Goal: Task Accomplishment & Management: Manage account settings

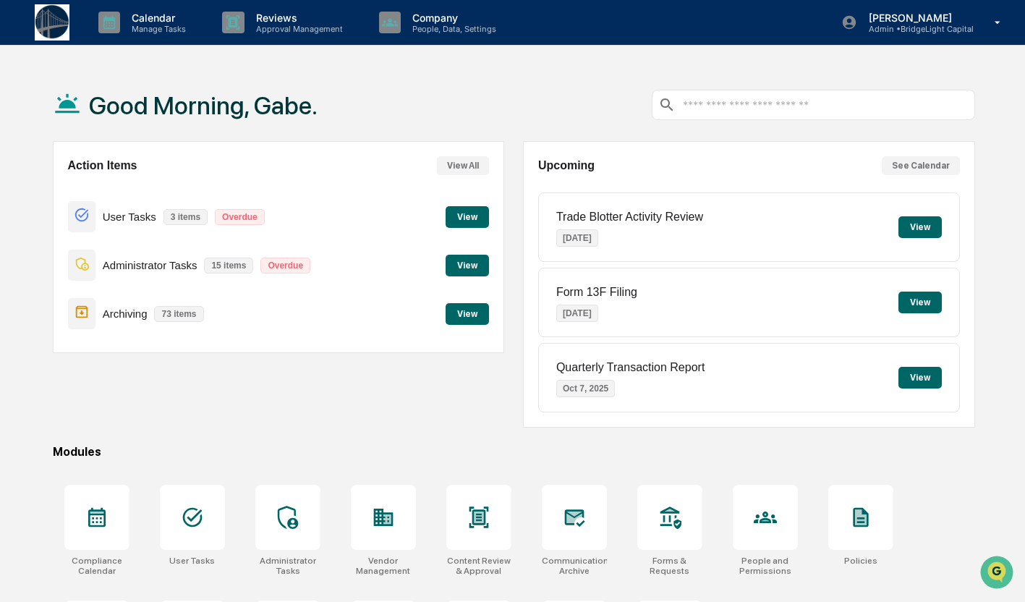
click at [461, 221] on button "View" at bounding box center [466, 217] width 43 height 22
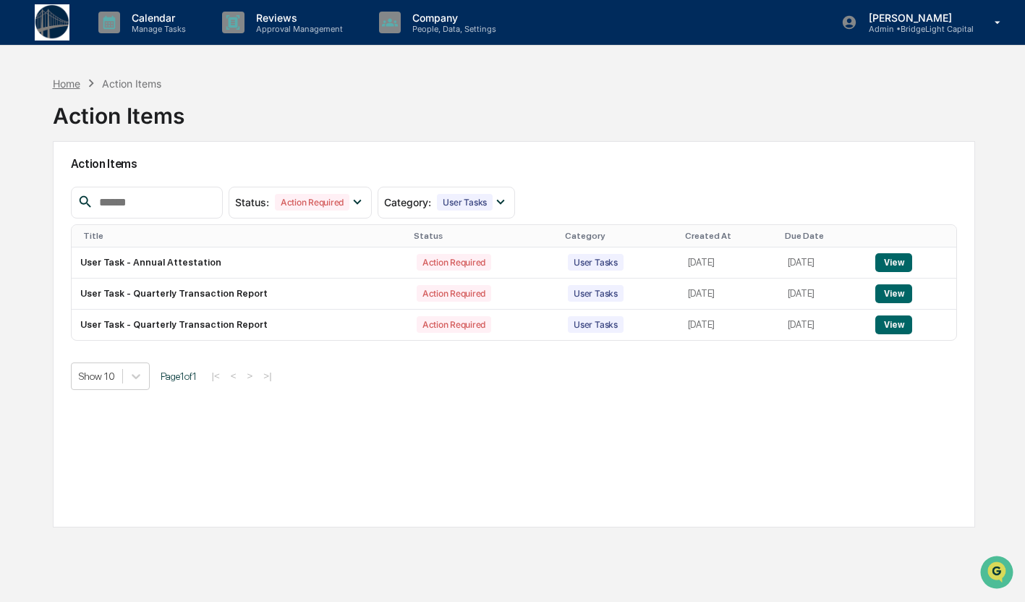
click at [74, 80] on div "Home" at bounding box center [66, 83] width 27 height 12
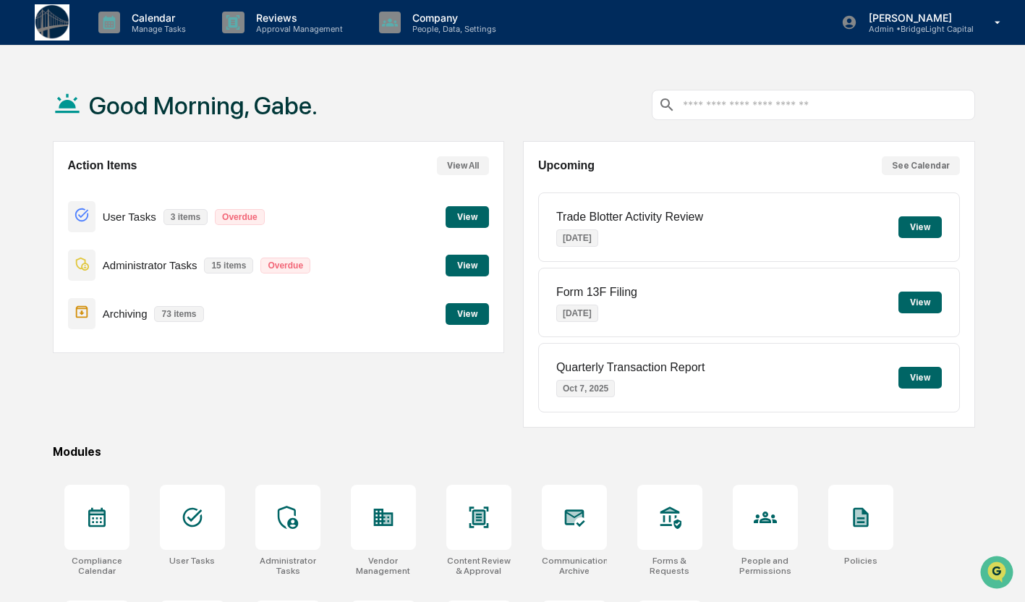
click at [472, 270] on button "View" at bounding box center [466, 266] width 43 height 22
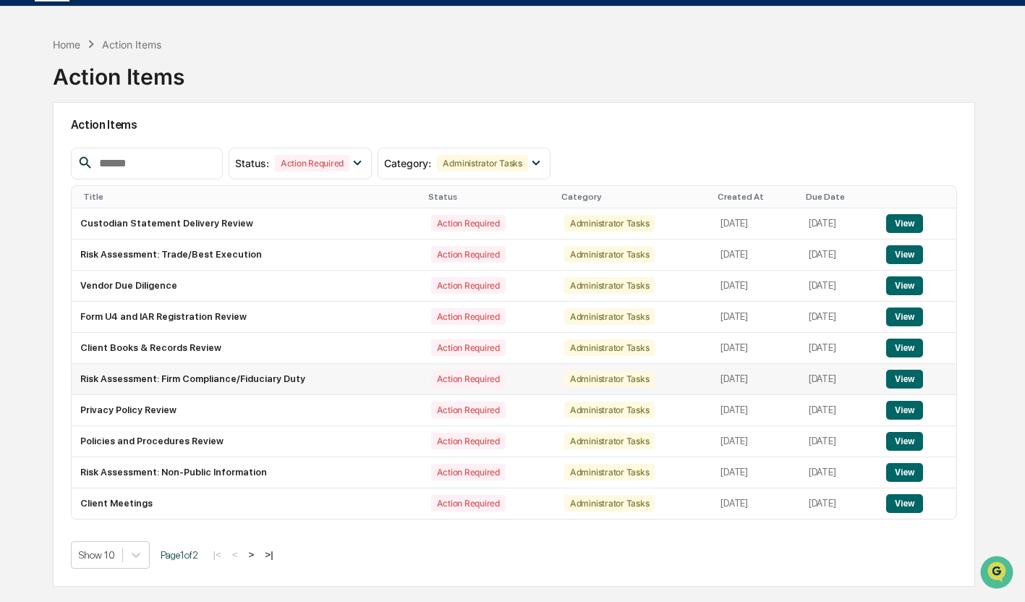
scroll to position [40, 0]
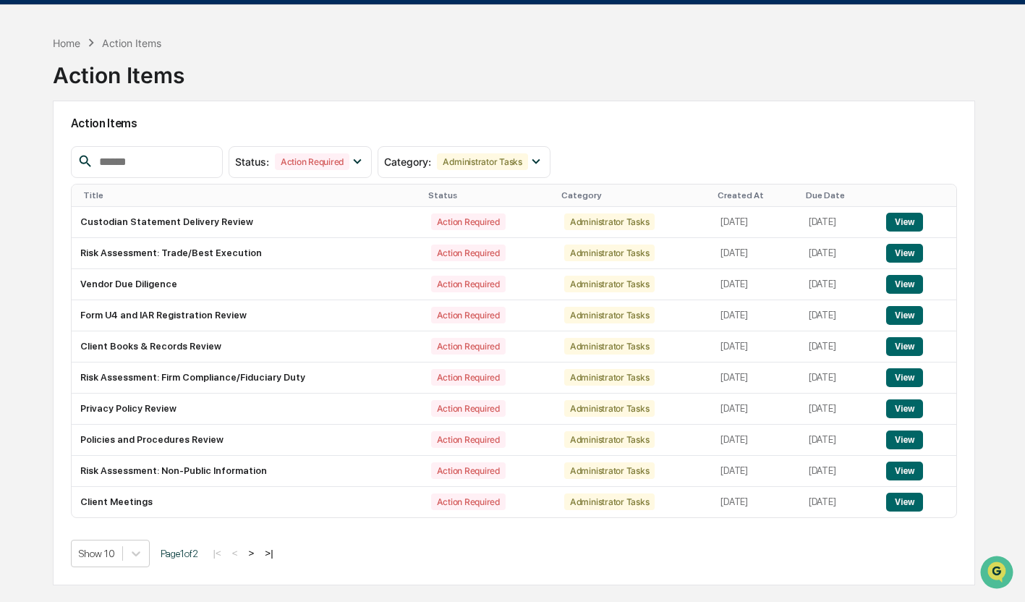
click at [259, 555] on button ">" at bounding box center [251, 553] width 14 height 12
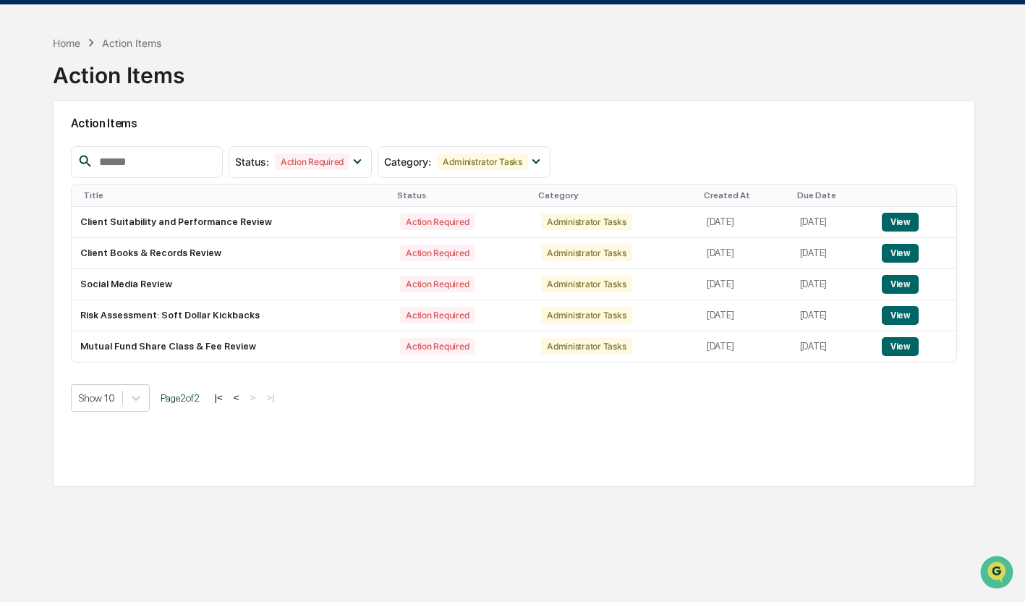
click at [244, 396] on button "<" at bounding box center [236, 397] width 14 height 12
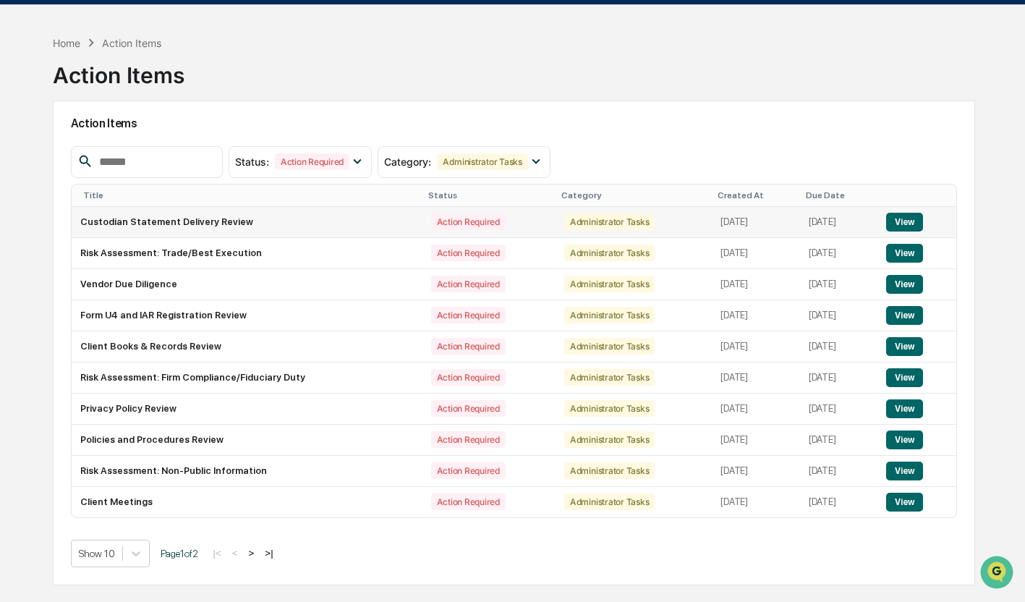
click at [908, 220] on button "View" at bounding box center [904, 222] width 37 height 19
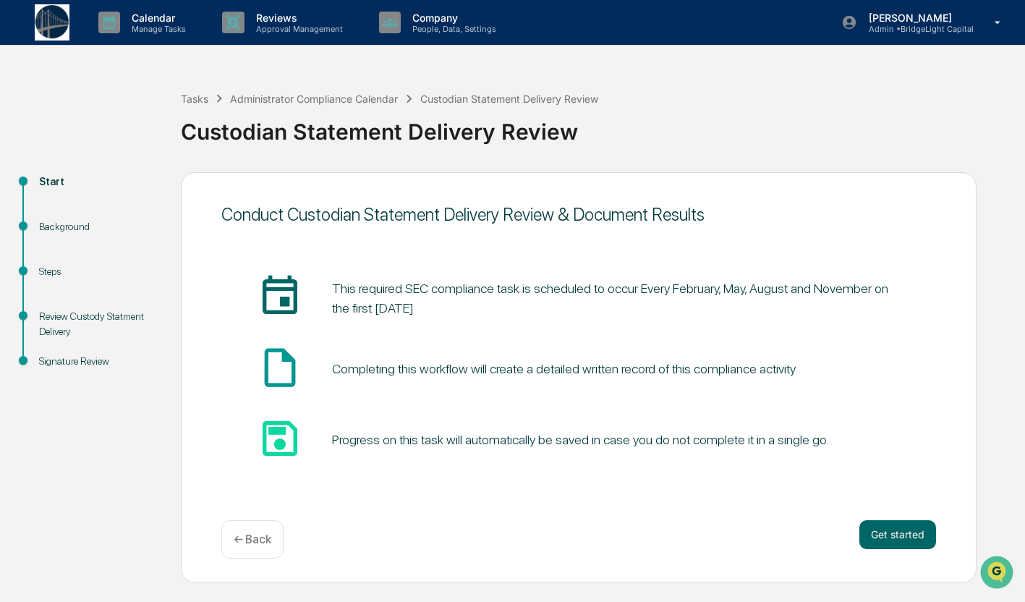
click at [64, 226] on div "Background" at bounding box center [98, 226] width 119 height 15
click at [916, 544] on button "Get started" at bounding box center [897, 534] width 77 height 29
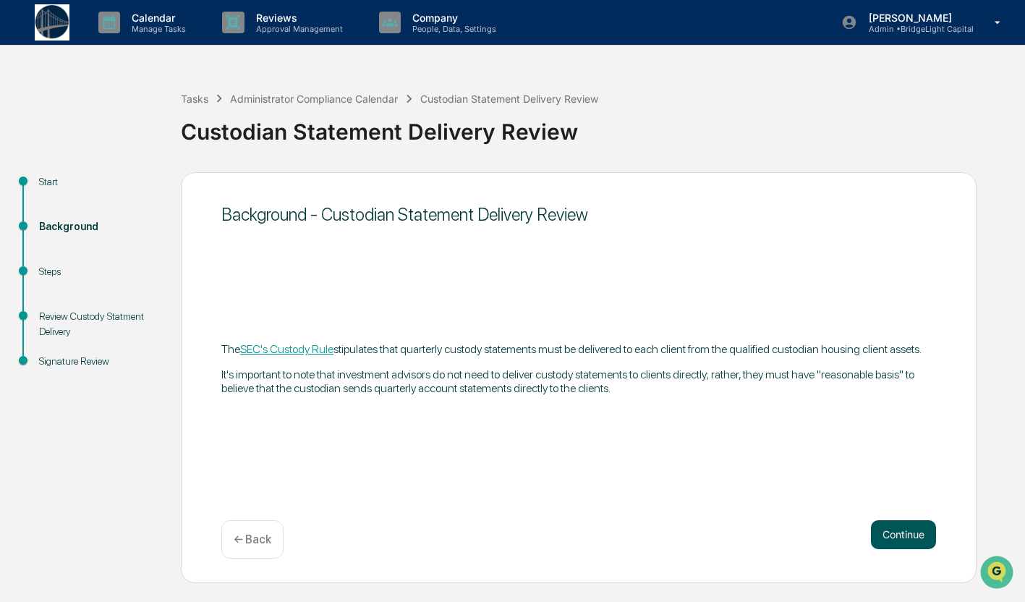
click at [892, 532] on button "Continue" at bounding box center [903, 534] width 65 height 29
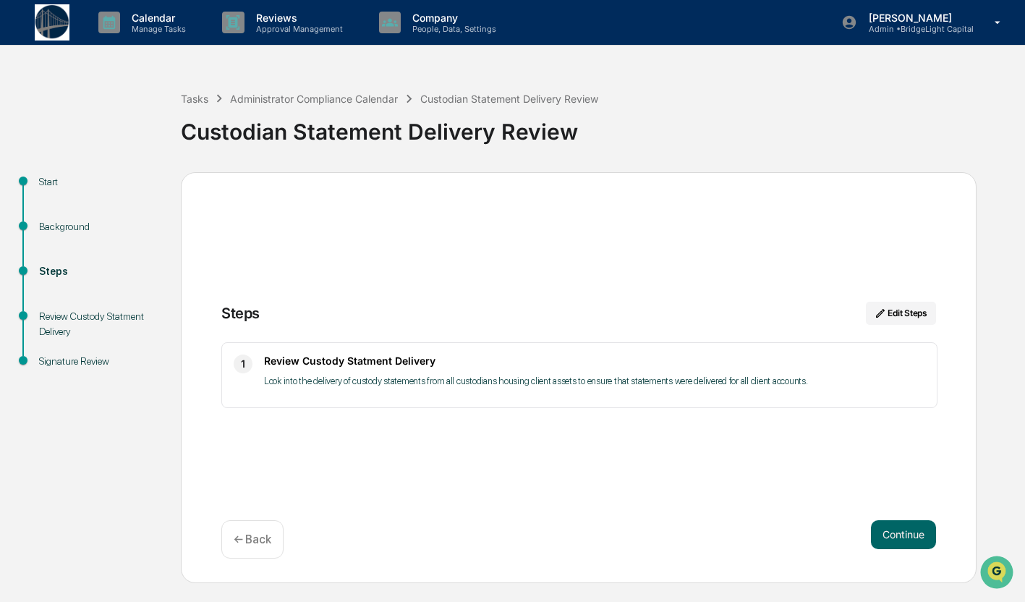
click at [48, 13] on img at bounding box center [52, 21] width 35 height 35
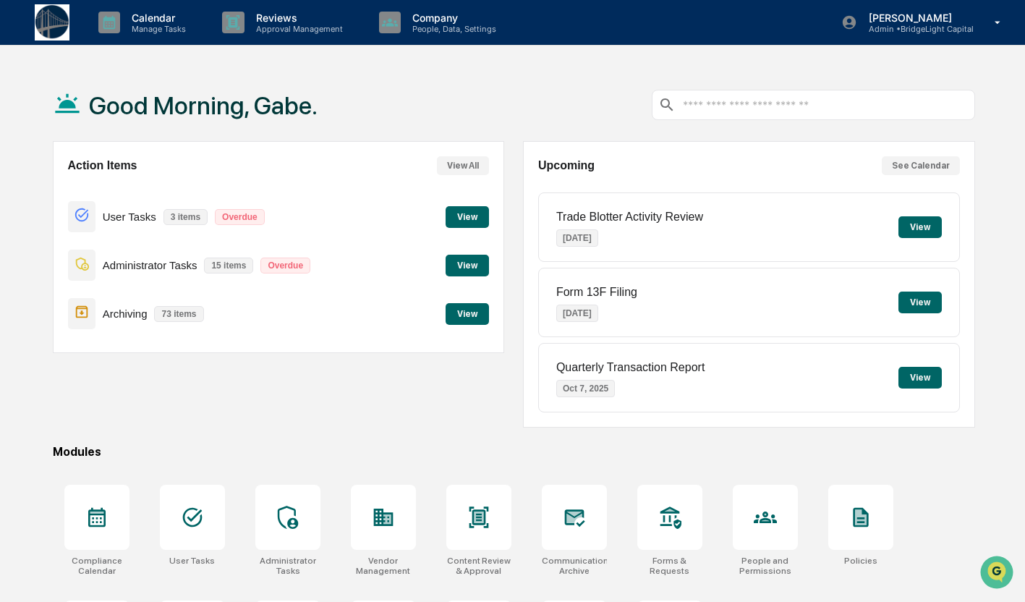
click at [459, 314] on button "View" at bounding box center [466, 314] width 43 height 22
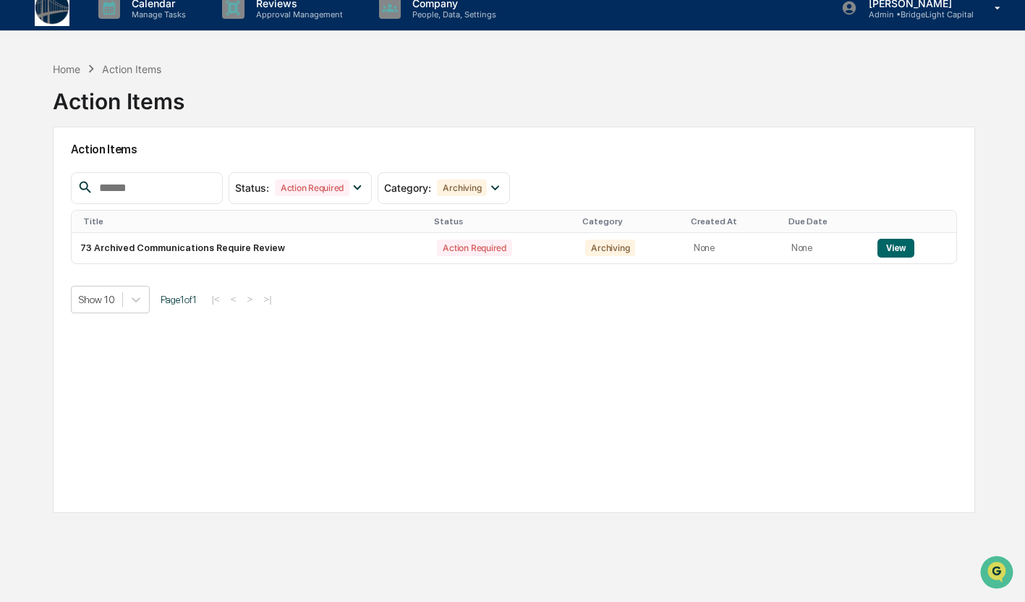
scroll to position [17, 0]
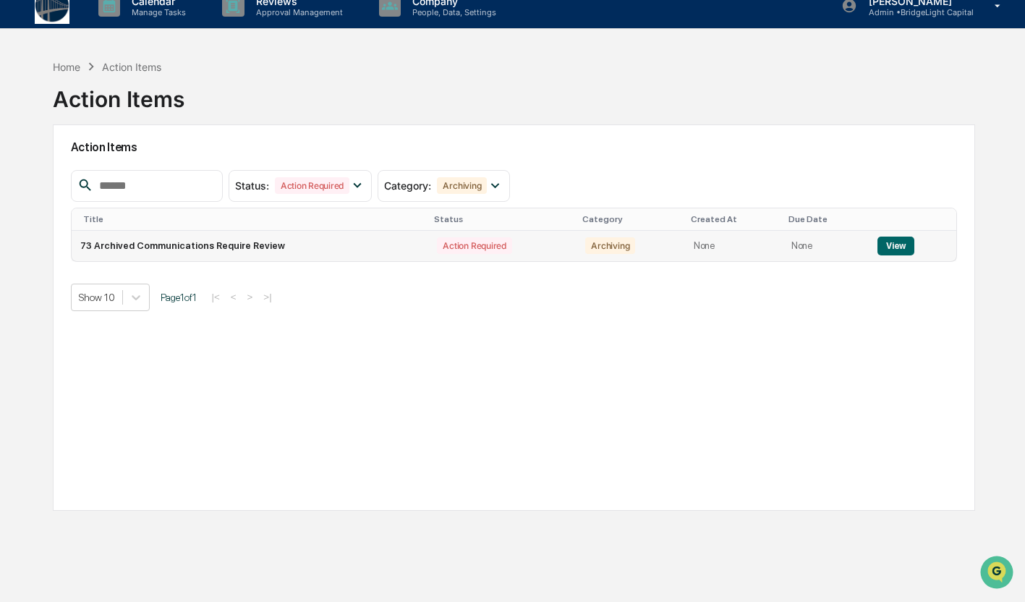
click at [896, 244] on button "View" at bounding box center [895, 245] width 37 height 19
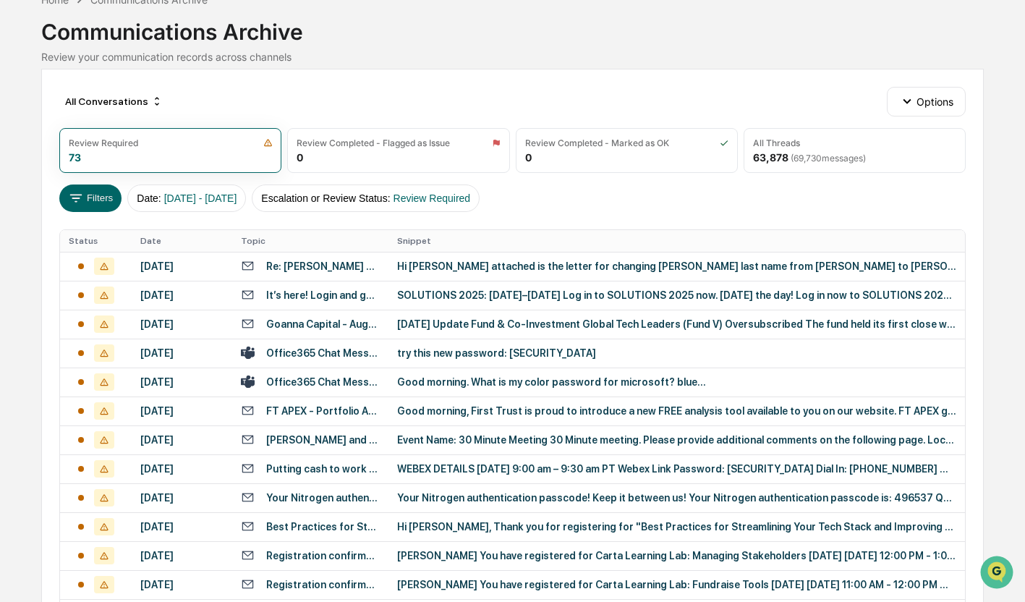
scroll to position [70, 0]
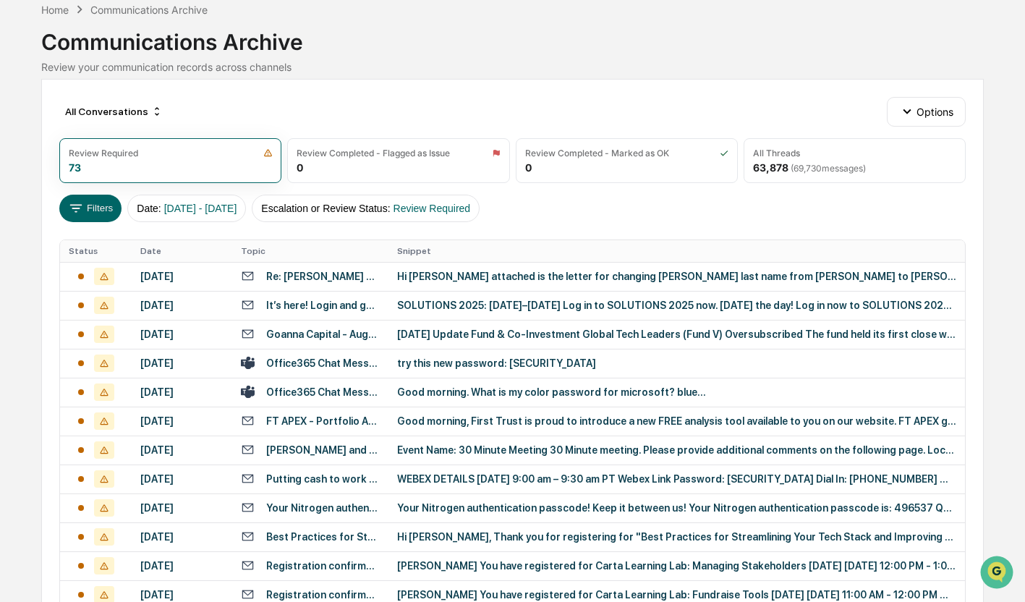
click at [570, 282] on div "Hi [PERSON_NAME] attached is the letter for changing [PERSON_NAME] last name fr…" at bounding box center [676, 276] width 559 height 12
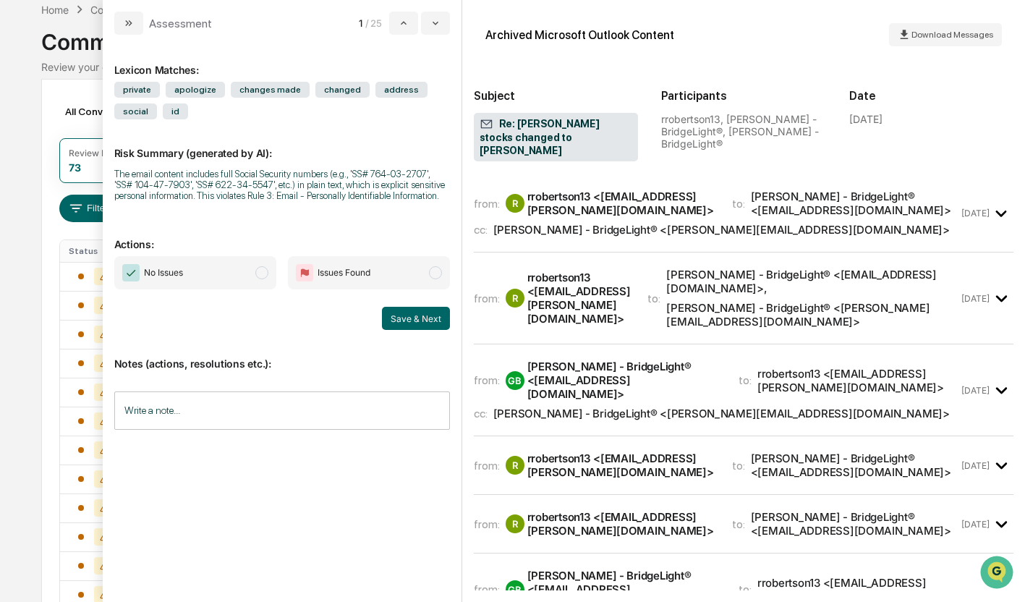
click at [137, 22] on button "modal" at bounding box center [128, 23] width 29 height 23
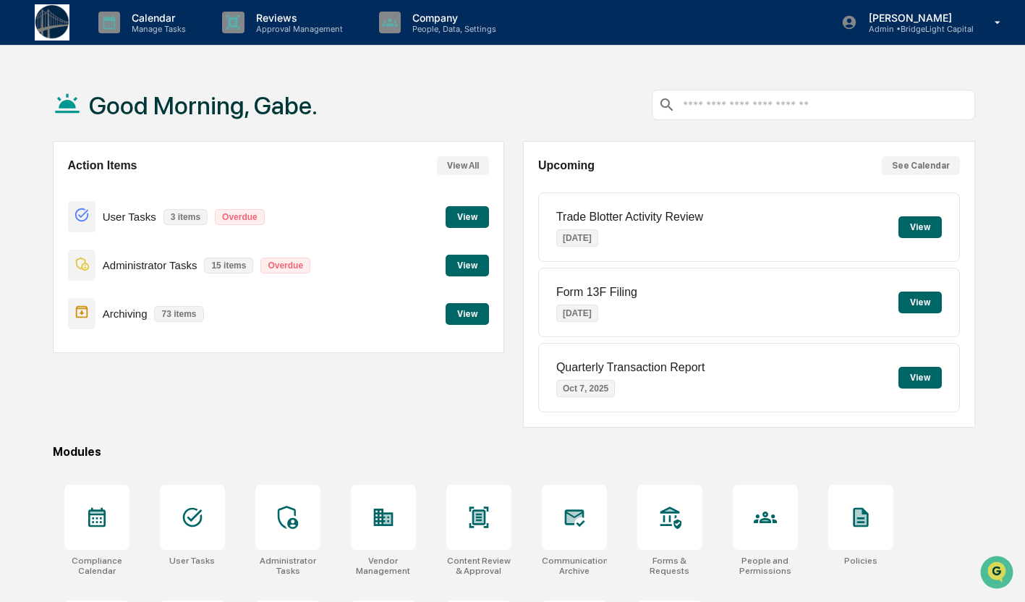
click at [475, 271] on button "View" at bounding box center [466, 266] width 43 height 22
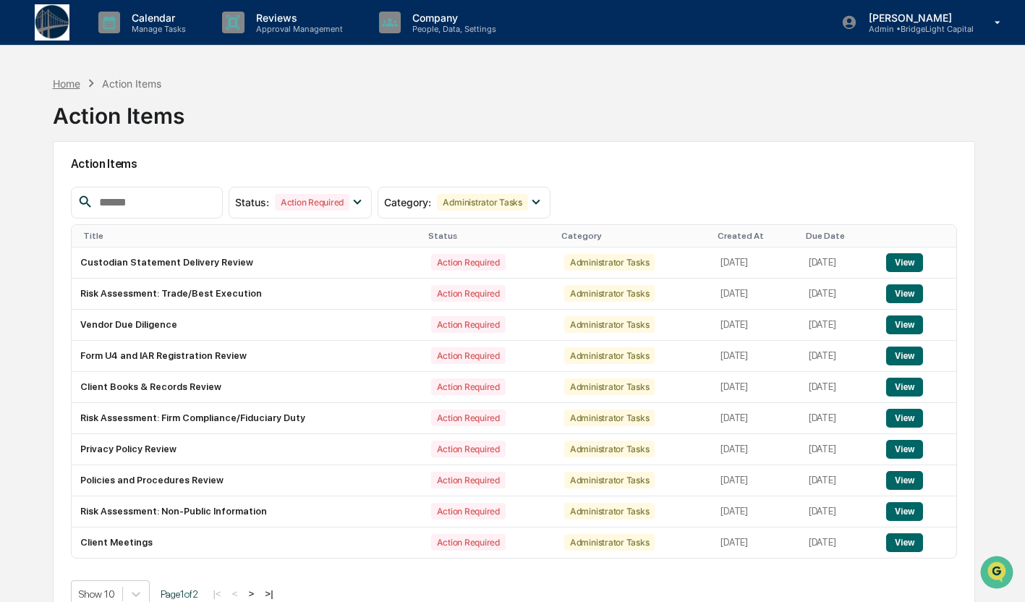
click at [63, 83] on div "Home" at bounding box center [66, 83] width 27 height 12
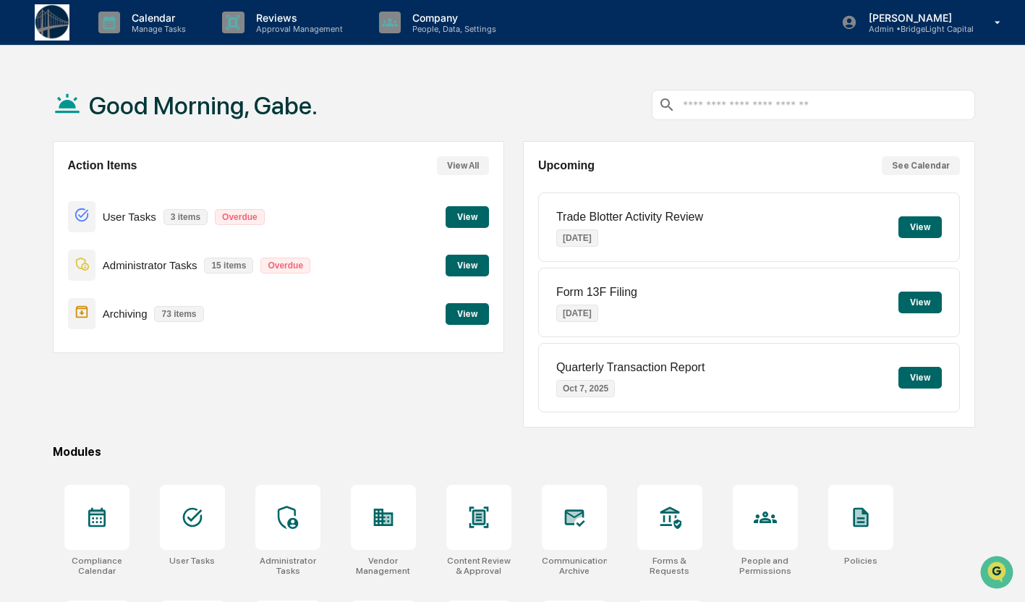
click at [447, 255] on button "View" at bounding box center [466, 266] width 43 height 22
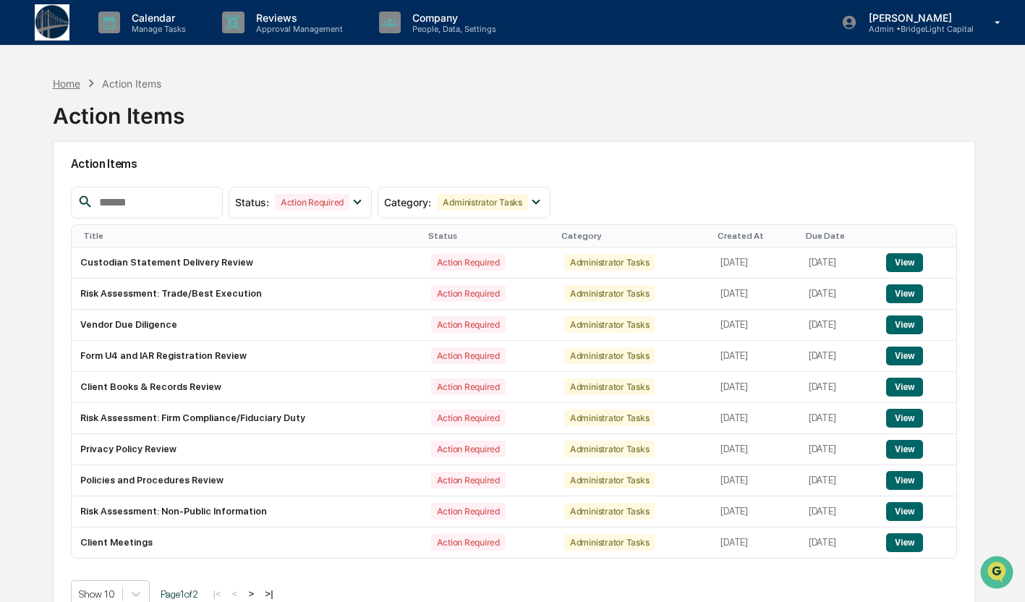
click at [66, 80] on div "Home" at bounding box center [66, 83] width 27 height 12
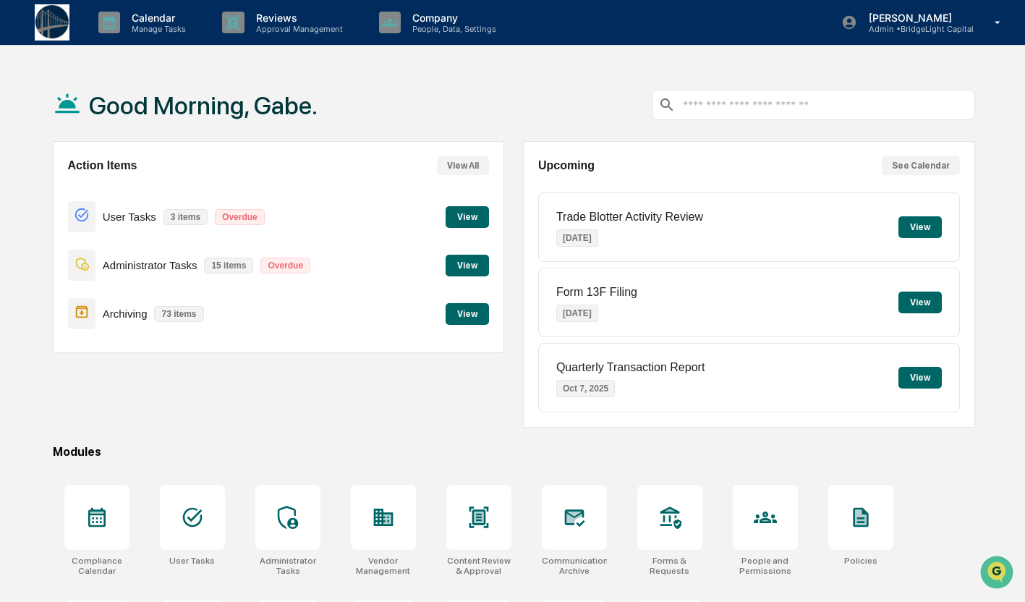
click at [913, 298] on button "View" at bounding box center [919, 302] width 43 height 22
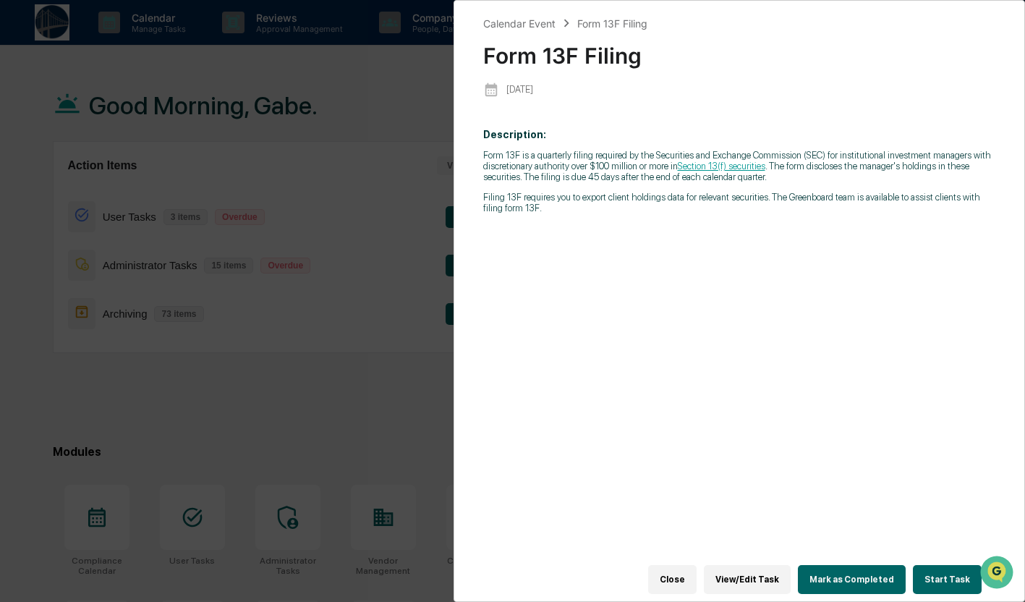
click at [671, 584] on button "Close" at bounding box center [672, 579] width 48 height 29
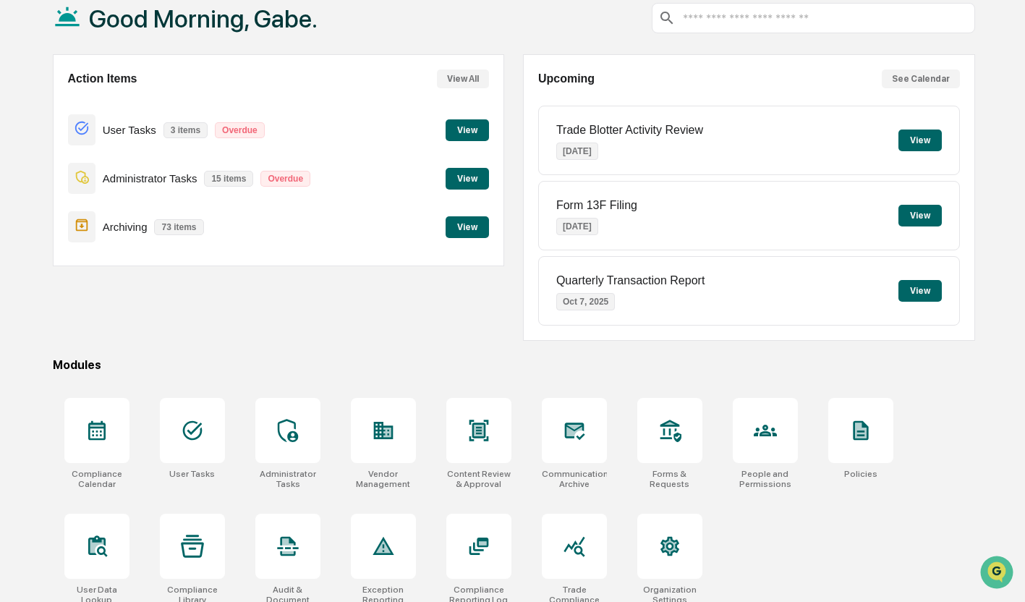
scroll to position [99, 0]
